Goal: Find specific page/section

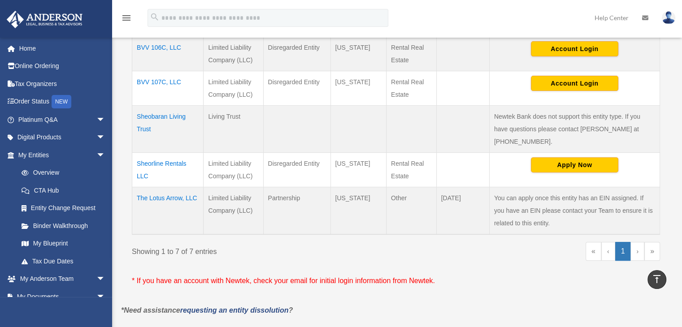
scroll to position [329, 0]
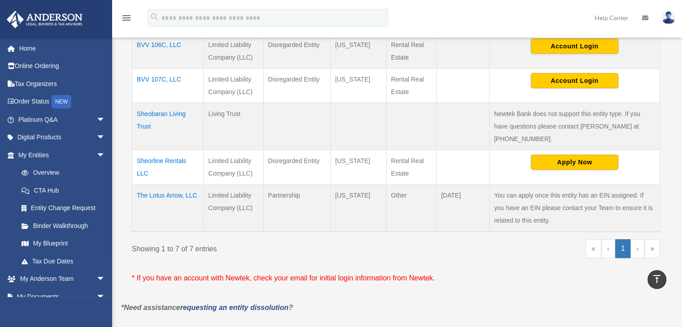
click at [151, 4] on div "menu search Site Menu add sheorent@gmail.com My Profile Reset Password Logout H…" at bounding box center [341, 18] width 682 height 37
click at [169, 184] on td "The Lotus Arrow, LLC" at bounding box center [167, 208] width 71 height 48
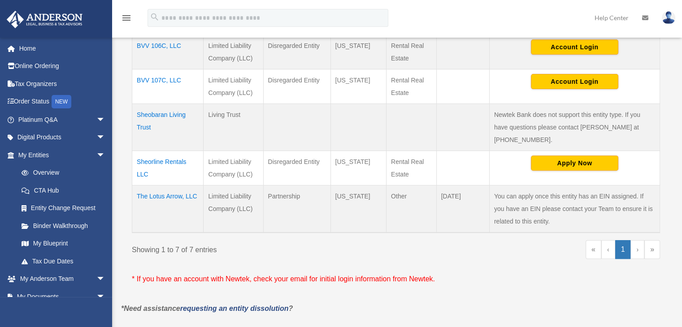
scroll to position [329, 0]
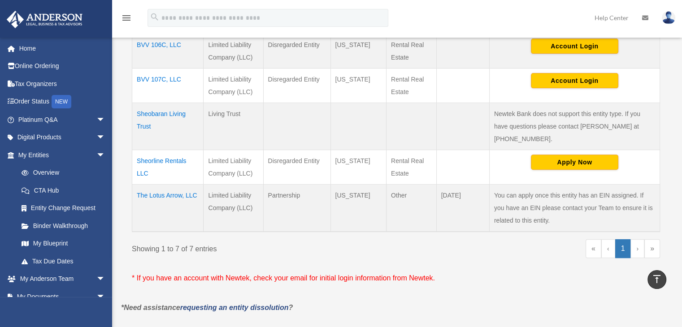
click at [150, 184] on td "The Lotus Arrow, LLC" at bounding box center [167, 208] width 71 height 48
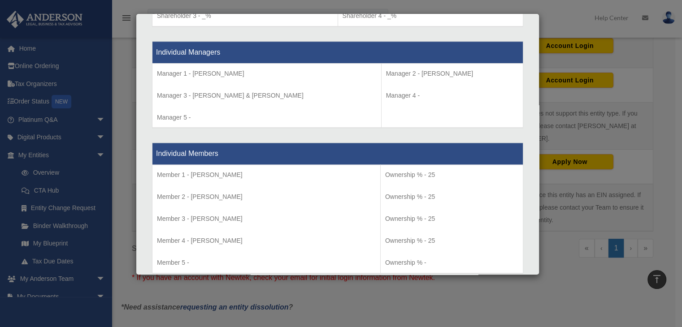
scroll to position [920, 0]
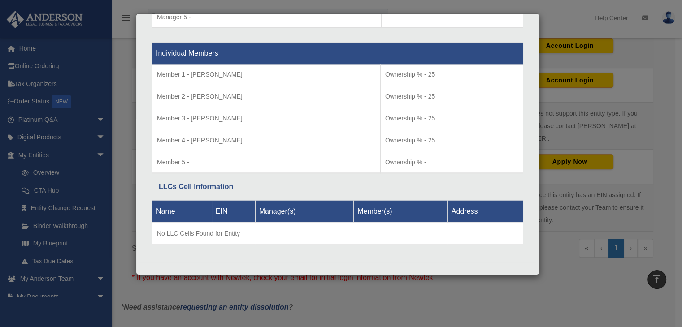
click at [551, 212] on div "Details × Articles Sent Organizational Date" at bounding box center [341, 163] width 682 height 327
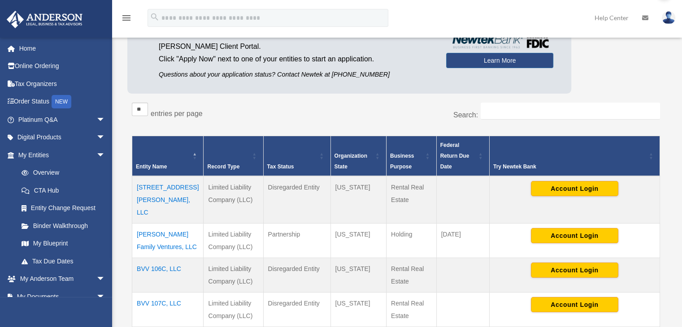
scroll to position [0, 0]
